Goal: Register for event/course

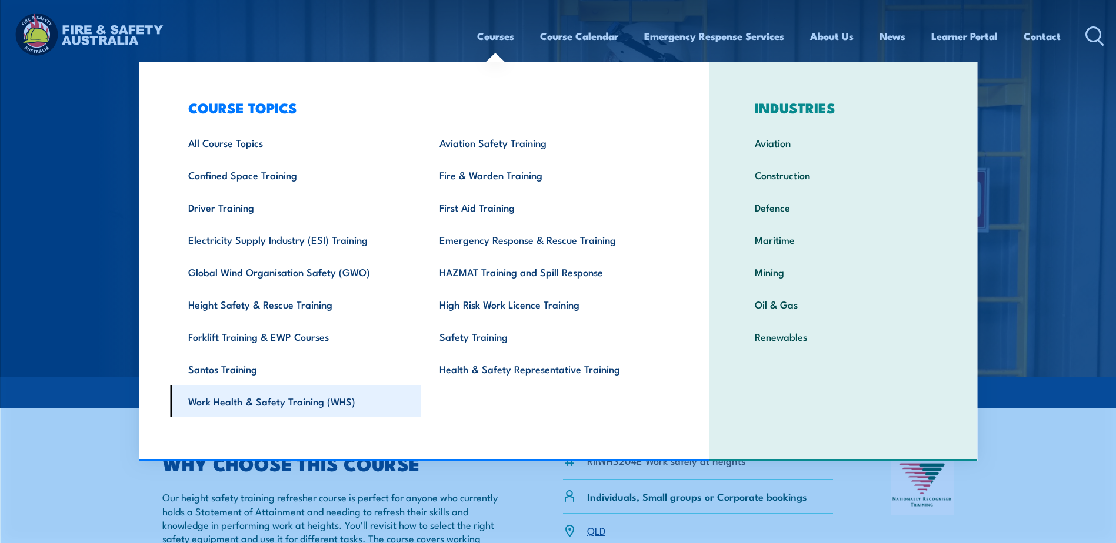
click at [236, 406] on link "Work Health & Safety Training (WHS)" at bounding box center [295, 401] width 251 height 32
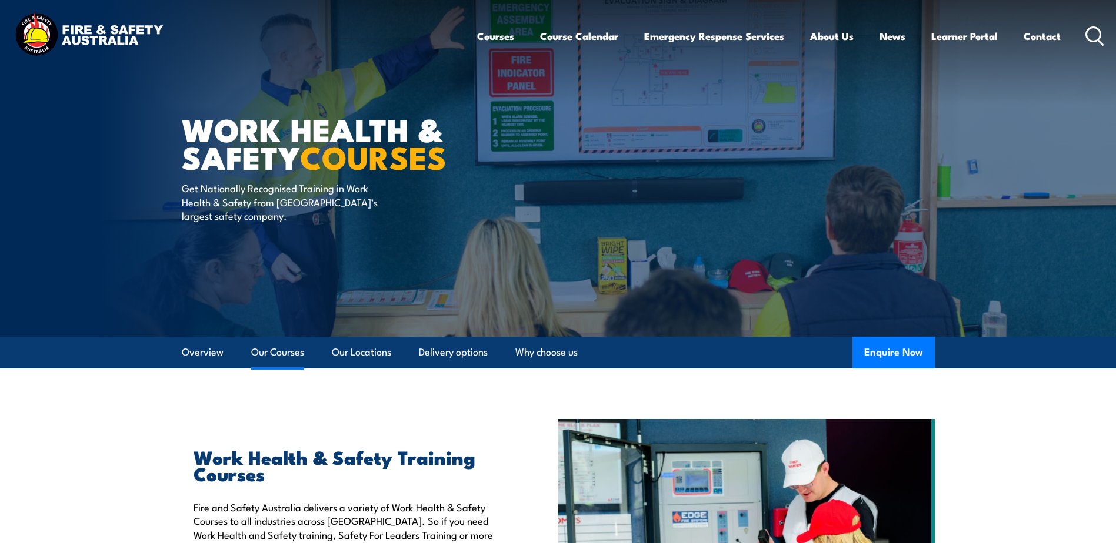
click at [289, 360] on link "Our Courses" at bounding box center [277, 352] width 53 height 31
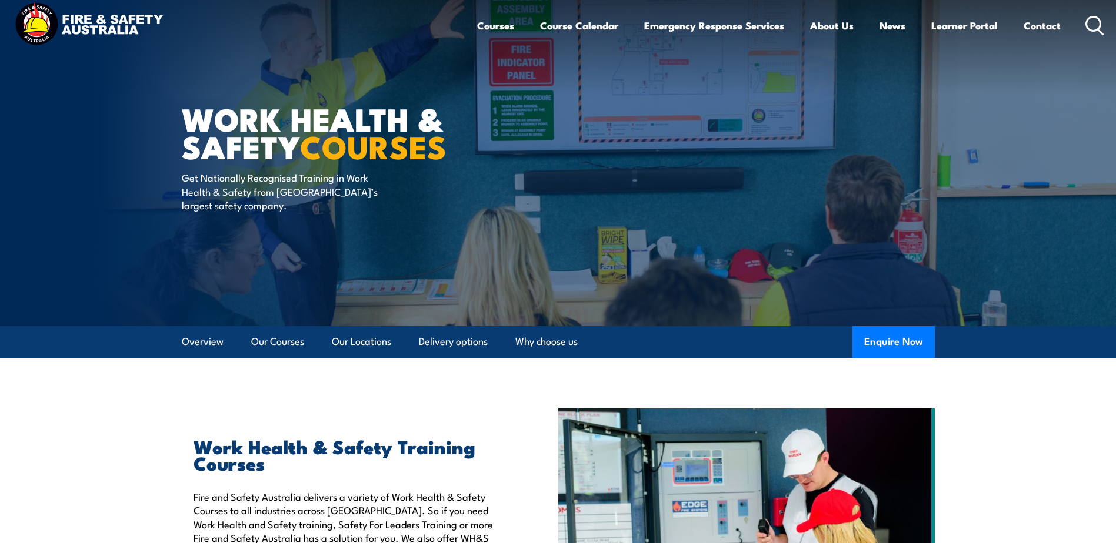
scroll to position [10, 0]
click at [598, 28] on link "Course Calendar" at bounding box center [579, 26] width 78 height 31
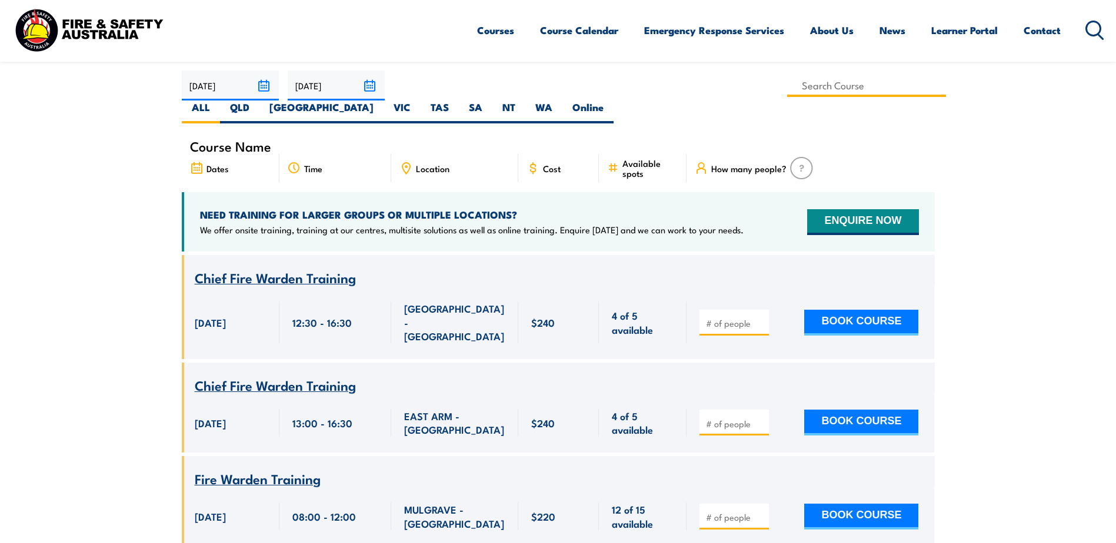
click at [787, 82] on input at bounding box center [866, 85] width 159 height 23
type input "working at heights"
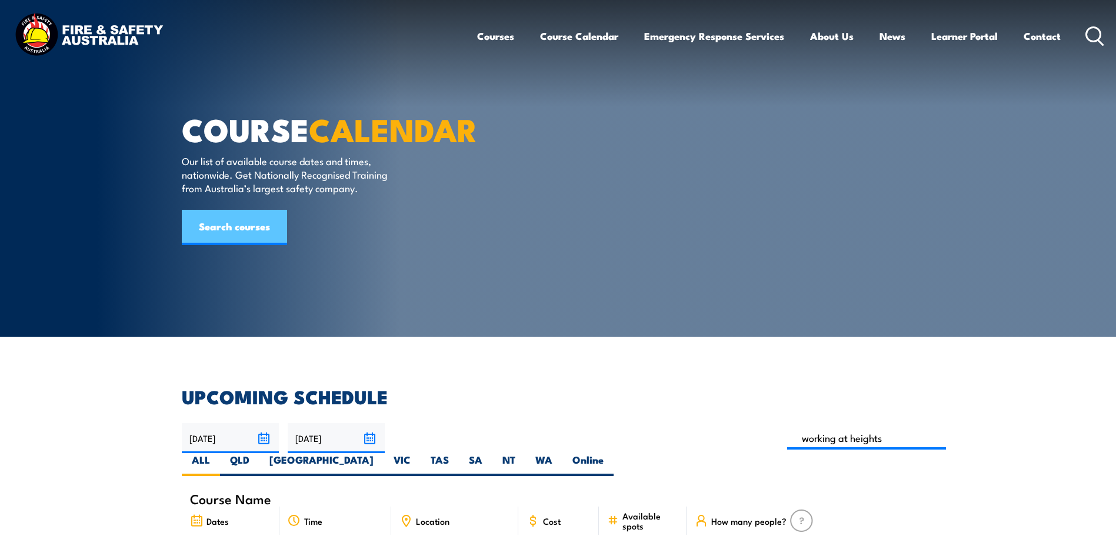
click at [205, 245] on link "Search courses" at bounding box center [234, 227] width 105 height 35
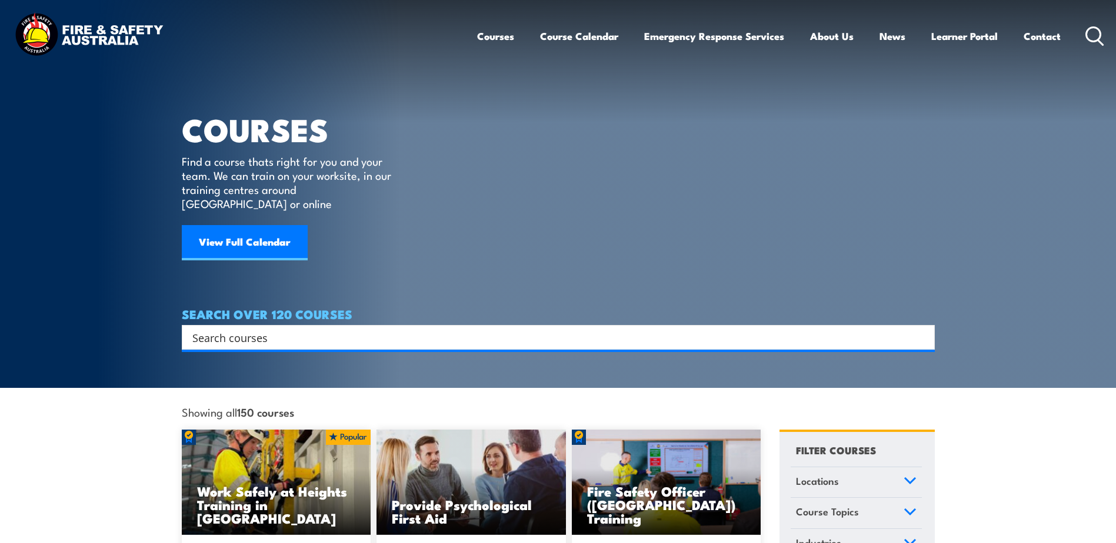
click at [310, 325] on div "Search" at bounding box center [558, 337] width 753 height 25
click at [187, 325] on div "Search" at bounding box center [558, 337] width 753 height 25
click at [208, 329] on input "Search input" at bounding box center [550, 338] width 716 height 18
type input "working at heights"
